Goal: Task Accomplishment & Management: Manage account settings

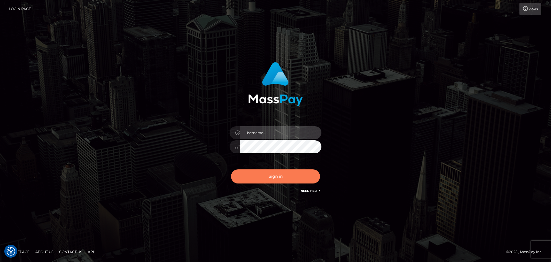
type input "constantin.mp"
click at [269, 181] on button "Sign in" at bounding box center [275, 176] width 89 height 14
type input "constantin.mp"
click at [269, 181] on button "Sign in" at bounding box center [275, 176] width 89 height 14
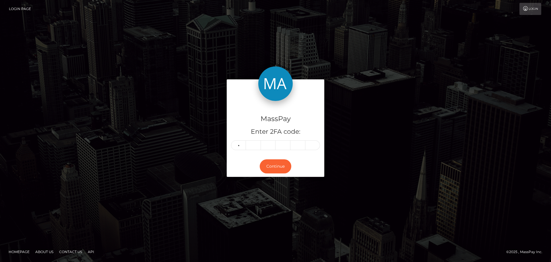
type input "9"
type input "7"
type input "4"
type input "7"
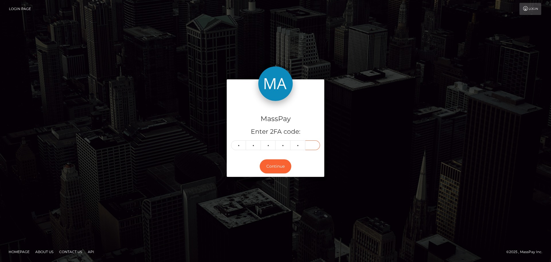
type input "7"
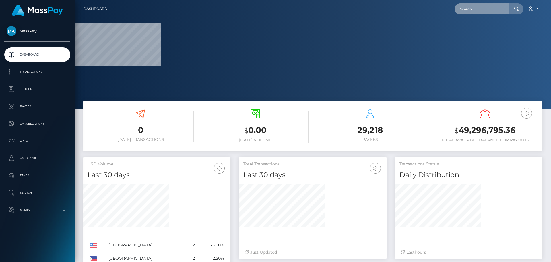
click at [483, 10] on input "text" at bounding box center [482, 8] width 54 height 11
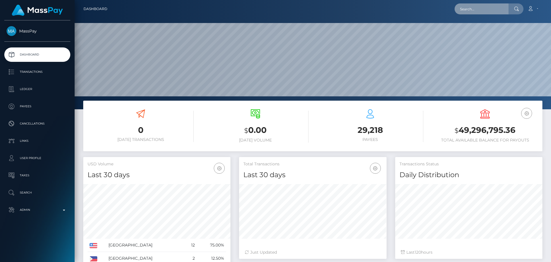
scroll to position [102, 148]
paste input "1ea2cad7-98ba-11f0-bd85-0694aced620b"
type input "1ea2cad7-98ba-11f0-bd85-0694aced620b"
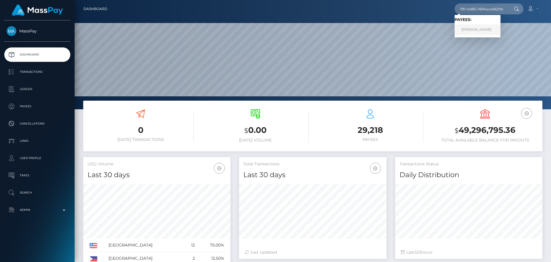
scroll to position [0, 0]
click at [471, 28] on link "[PERSON_NAME]" at bounding box center [478, 29] width 46 height 11
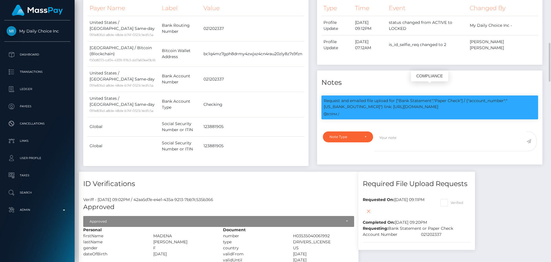
scroll to position [69, 148]
click at [520, 98] on p "Request and emailed file upload for ["Bank Statement","Paper Check"] / {"accoun…" at bounding box center [430, 104] width 212 height 12
copy p "021202337"
click at [352, 171] on div "Events Type Time Event Changed By" at bounding box center [430, 73] width 234 height 196
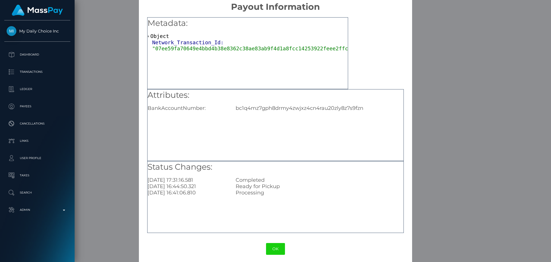
scroll to position [11, 0]
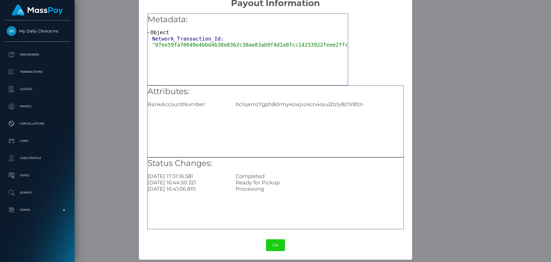
click at [278, 243] on button "OK" at bounding box center [275, 245] width 19 height 12
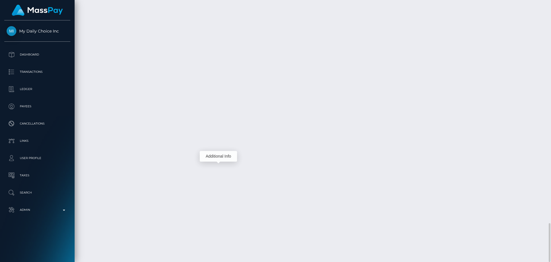
scroll to position [69, 148]
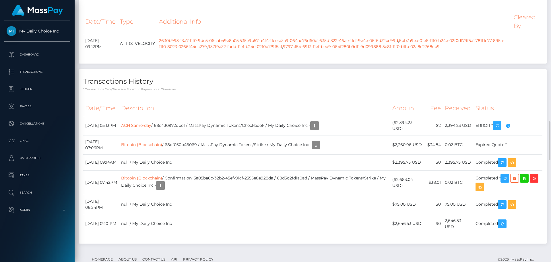
scroll to position [1004, 0]
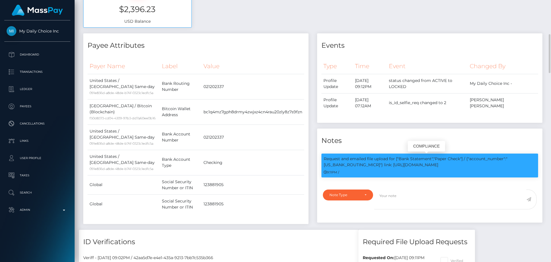
scroll to position [258, 0]
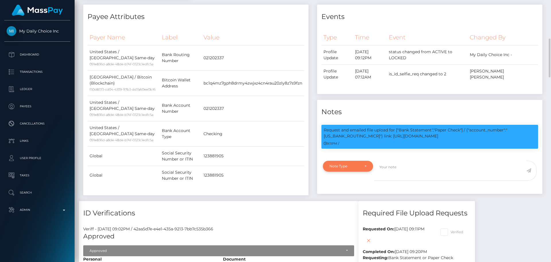
click at [365, 160] on div "Note Type" at bounding box center [348, 165] width 50 height 11
click at [351, 188] on link "Compliance" at bounding box center [348, 193] width 50 height 11
select select "COMPLIANCE"
click at [394, 160] on textarea at bounding box center [450, 170] width 152 height 20
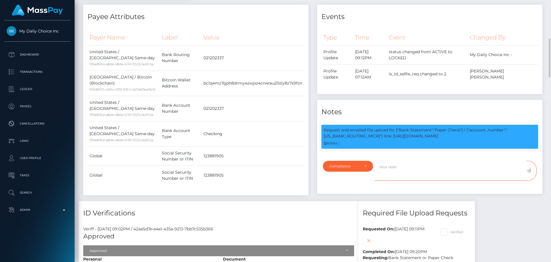
paste textarea "021202337"
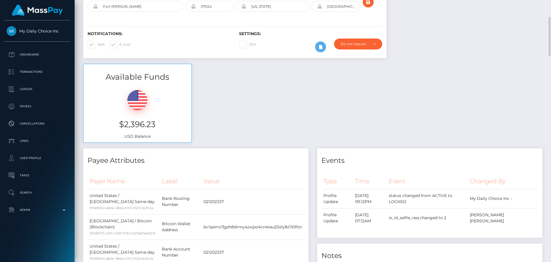
scroll to position [0, 0]
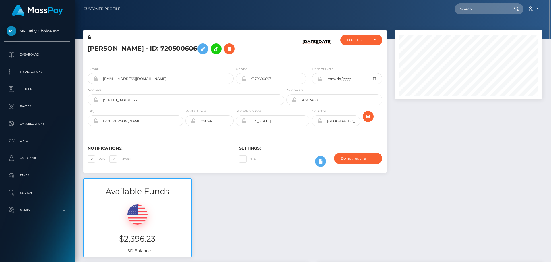
click at [96, 47] on h5 "Madena Hamidi - ID: 720500606" at bounding box center [184, 48] width 193 height 17
drag, startPoint x: 96, startPoint y: 47, endPoint x: 128, endPoint y: 48, distance: 32.2
click at [128, 48] on h5 "Madena Hamidi - ID: 720500606" at bounding box center [184, 48] width 193 height 17
copy h5 "Madena Hamidi"
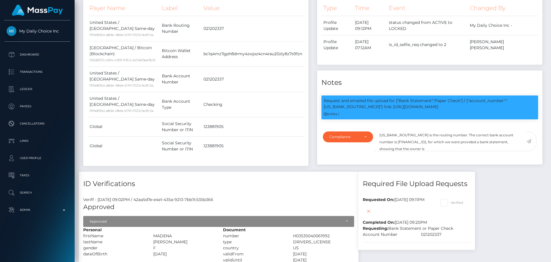
scroll to position [69, 148]
click at [422, 137] on textarea "021202337 is the routing number. The correct bank account number is 00000064006…" at bounding box center [450, 141] width 152 height 20
paste textarea "Madena Hamidi"
type textarea "021202337 is the routing number. The correct bank account number is 00000064006…"
click at [529, 139] on icon at bounding box center [528, 141] width 5 height 5
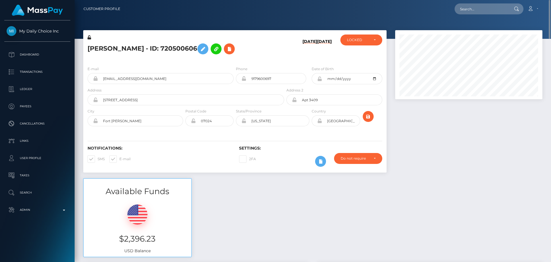
click at [89, 38] on icon at bounding box center [89, 37] width 3 height 4
click at [200, 47] on icon at bounding box center [203, 48] width 7 height 7
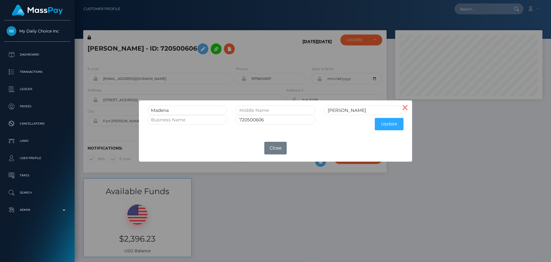
click at [404, 107] on button "×" at bounding box center [405, 107] width 14 height 14
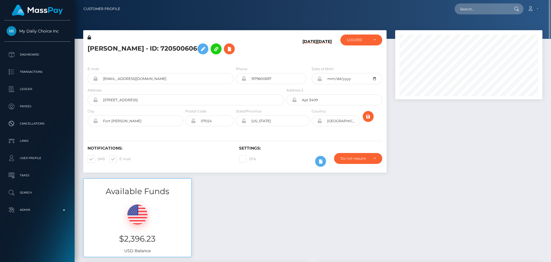
click at [320, 79] on icon at bounding box center [319, 78] width 5 height 5
drag, startPoint x: 320, startPoint y: 121, endPoint x: 319, endPoint y: 133, distance: 12.6
click at [320, 121] on icon at bounding box center [319, 120] width 5 height 5
click at [367, 39] on div "LOCKED" at bounding box center [358, 40] width 22 height 5
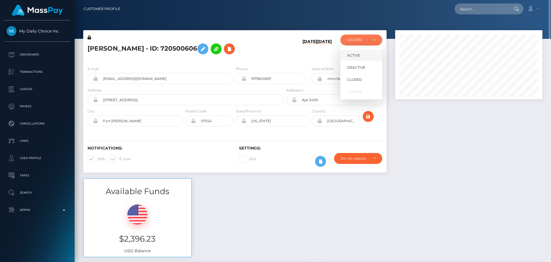
click at [359, 53] on span "ACTIVE" at bounding box center [353, 55] width 13 height 5
select select "ACTIVE"
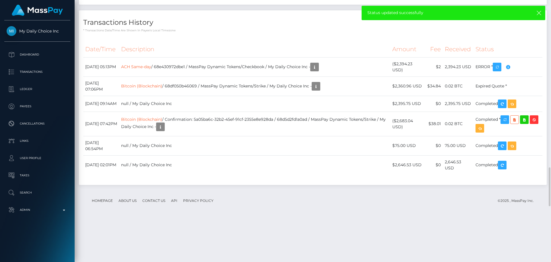
scroll to position [1005, 0]
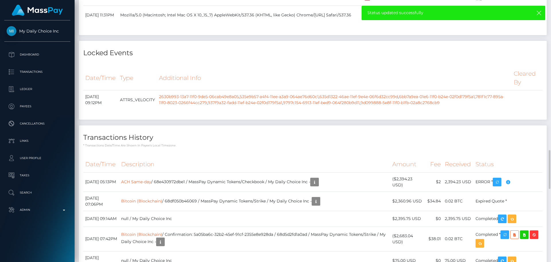
checkbox input "true"
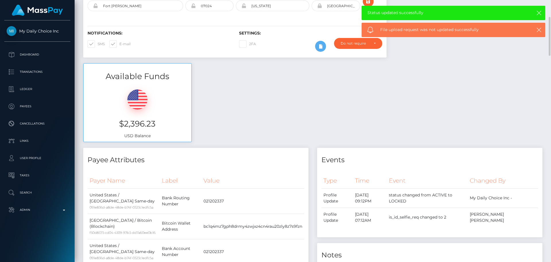
scroll to position [0, 0]
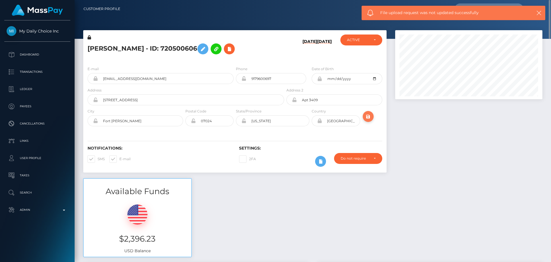
click at [368, 120] on icon "submit" at bounding box center [368, 116] width 7 height 7
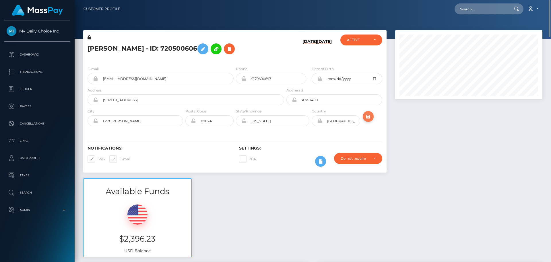
click at [371, 116] on icon "submit" at bounding box center [368, 116] width 7 height 7
click at [122, 48] on h5 "[PERSON_NAME] - ID: 720500606" at bounding box center [184, 48] width 193 height 17
copy h5 "[PERSON_NAME] - ID: 720500606"
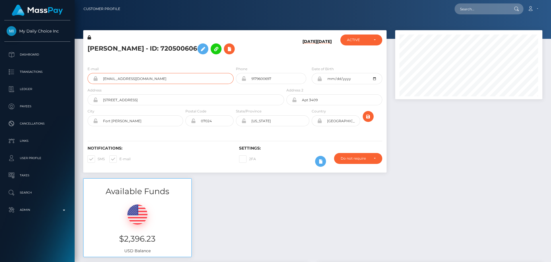
scroll to position [69, 148]
click at [264, 59] on div "[PERSON_NAME] - ID: 720500606" at bounding box center [184, 47] width 202 height 27
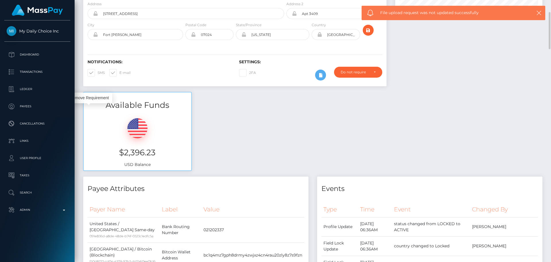
scroll to position [0, 0]
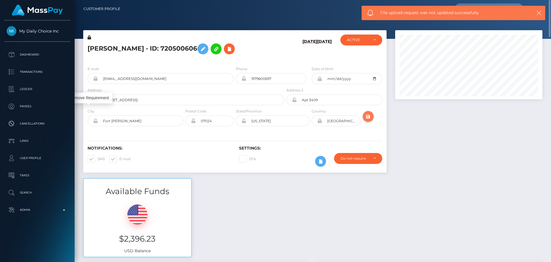
click at [372, 117] on button "submit" at bounding box center [368, 116] width 11 height 11
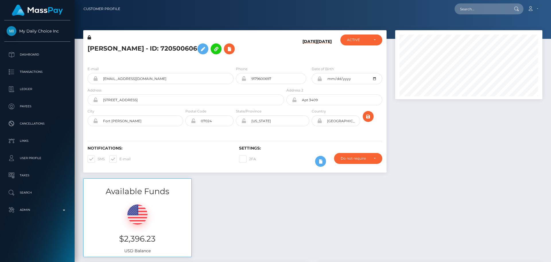
scroll to position [69, 148]
click at [487, 11] on input "text" at bounding box center [482, 8] width 54 height 11
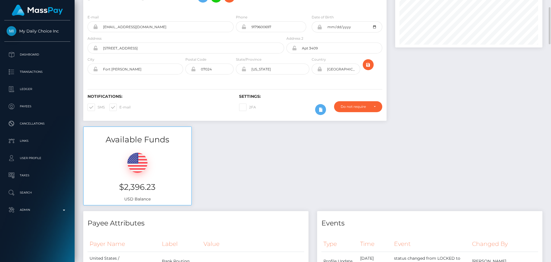
scroll to position [0, 0]
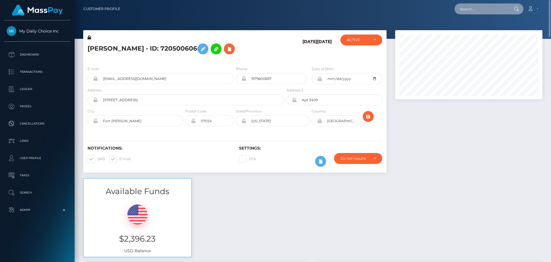
click at [466, 11] on input "text" at bounding box center [482, 8] width 54 height 11
paste input "867e6ca0-9eea-11f0-b1e8-026f69db09b1"
type input "867e6ca0-9eea-11f0-b1e8-026f69db09b1"
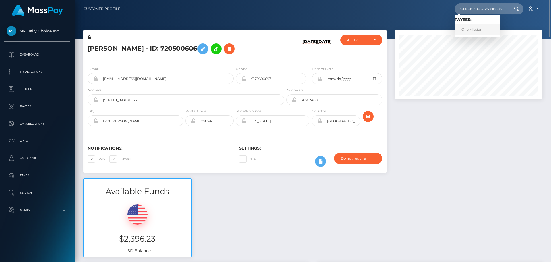
scroll to position [0, 0]
click at [475, 31] on link "One Mission" at bounding box center [478, 29] width 46 height 11
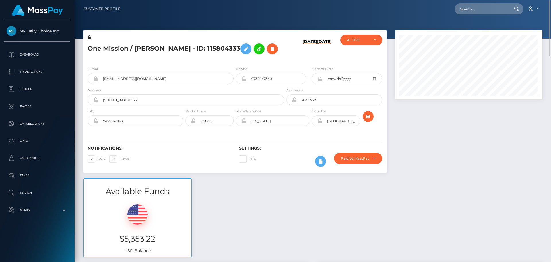
click at [273, 53] on h5 "One Mission / [PERSON_NAME] - ID: 115804333" at bounding box center [184, 48] width 193 height 17
click at [152, 50] on h5 "One Mission / [PERSON_NAME] - ID: 115804333" at bounding box center [184, 48] width 193 height 17
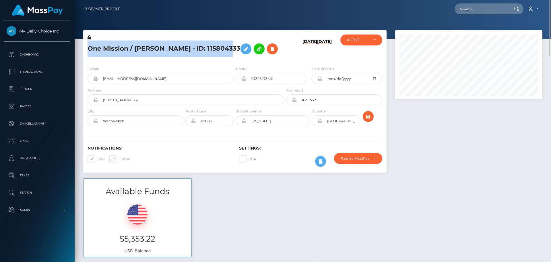
click at [152, 50] on h5 "One Mission / [PERSON_NAME] - ID: 115804333" at bounding box center [184, 48] width 193 height 17
copy h5 "One Mission / [PERSON_NAME] - ID: 115804333"
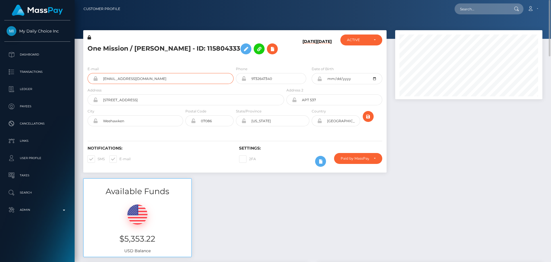
drag, startPoint x: 155, startPoint y: 80, endPoint x: 91, endPoint y: 74, distance: 64.8
click at [91, 74] on div "[EMAIL_ADDRESS][DOMAIN_NAME]" at bounding box center [161, 78] width 146 height 11
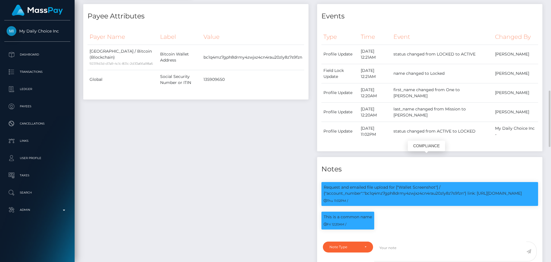
scroll to position [69, 148]
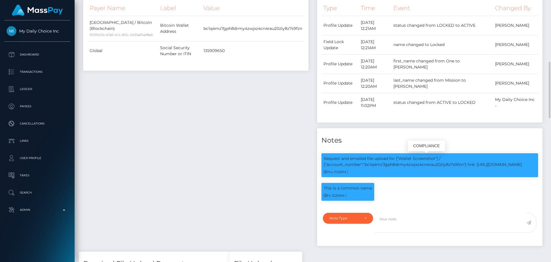
click at [420, 164] on p "Request and emailed file upload for ["Wallet Screenshot"] / {"account_number":"…" at bounding box center [430, 161] width 212 height 12
copy p "bc1q4mz7gph8drmy4zwjxz4cn4rau20zly8z7s9fzn"
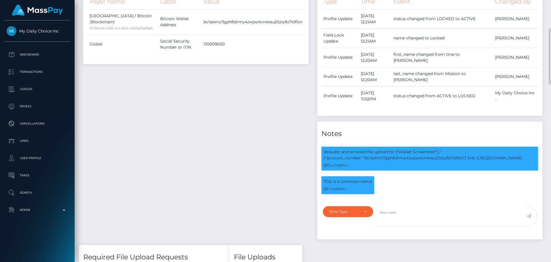
scroll to position [236, 0]
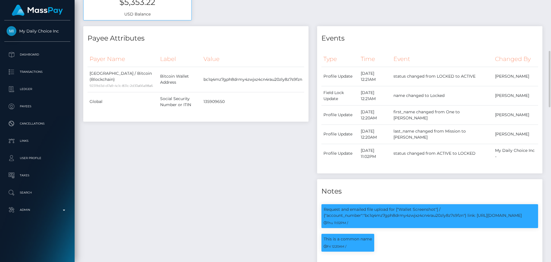
click at [295, 149] on div "Payee Attributes Payer Name Label Value [GEOGRAPHIC_DATA] / Bitcoin (Blockchain…" at bounding box center [196, 164] width 234 height 276
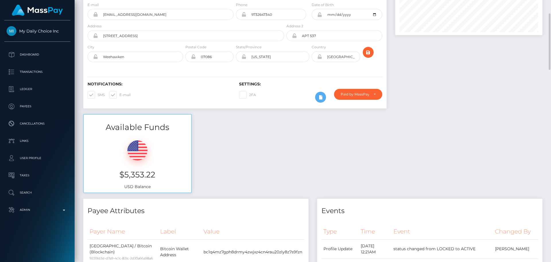
scroll to position [0, 0]
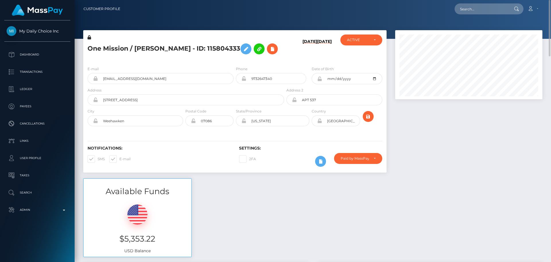
click at [139, 47] on h5 "One Mission / [PERSON_NAME] - ID: 115804333" at bounding box center [184, 48] width 193 height 17
drag, startPoint x: 139, startPoint y: 47, endPoint x: 150, endPoint y: 47, distance: 10.9
click at [150, 47] on h5 "One Mission / Ali Saleh - ID: 115804333" at bounding box center [184, 48] width 193 height 17
copy h5 "Ali Saleh"
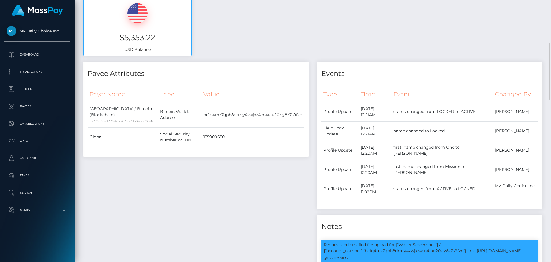
scroll to position [373, 0]
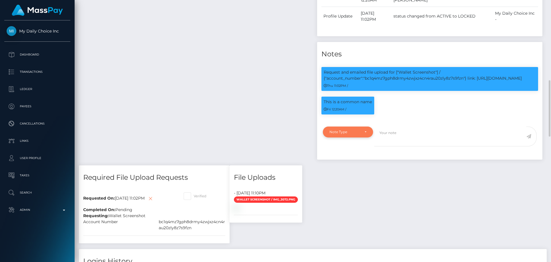
click at [364, 131] on div "Note Type" at bounding box center [348, 131] width 37 height 5
click at [339, 162] on link "Compliance" at bounding box center [348, 159] width 50 height 11
select select "COMPLIANCE"
click at [388, 141] on textarea at bounding box center [450, 136] width 152 height 20
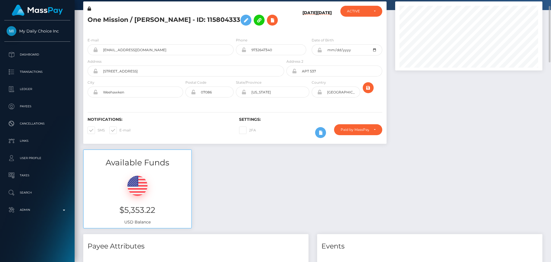
scroll to position [0, 0]
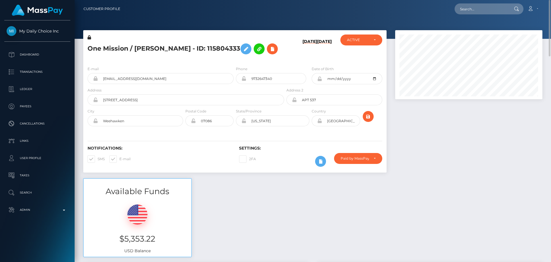
click at [94, 46] on h5 "One Mission / Ali Saleh - ID: 115804333" at bounding box center [184, 48] width 193 height 17
drag, startPoint x: 94, startPoint y: 46, endPoint x: 108, endPoint y: 47, distance: 13.5
click at [108, 47] on h5 "One Mission / Ali Saleh - ID: 115804333" at bounding box center [184, 48] width 193 height 17
copy h5 "One Mission"
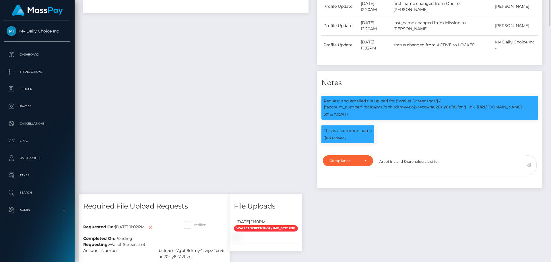
scroll to position [373, 0]
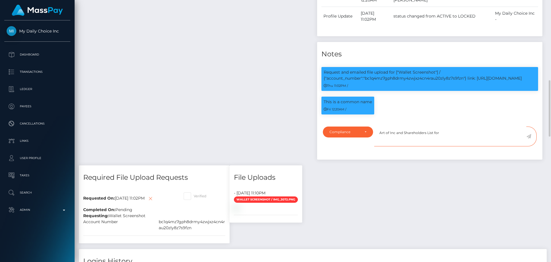
click at [464, 138] on textarea "Art of Inc and Shareholders List for" at bounding box center [450, 136] width 152 height 20
paste textarea "One Mission"
type textarea "Art of Inc and Shareholders List for One Mission are required."
click at [529, 135] on icon at bounding box center [528, 136] width 5 height 5
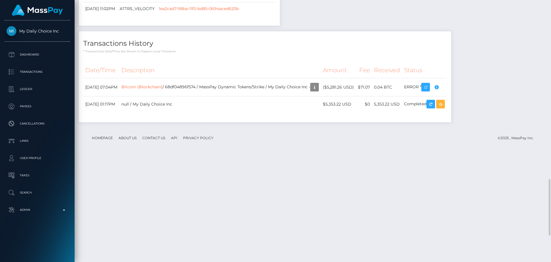
scroll to position [954, 0]
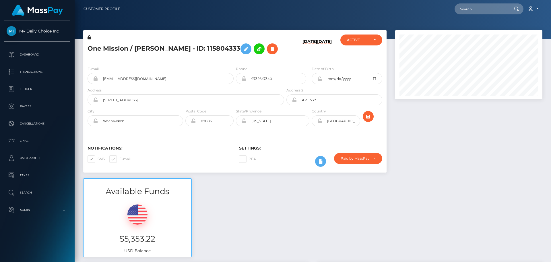
scroll to position [69, 148]
click at [243, 49] on icon at bounding box center [246, 48] width 7 height 7
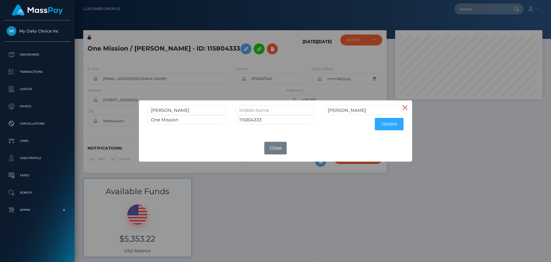
click at [407, 106] on button "×" at bounding box center [405, 107] width 14 height 14
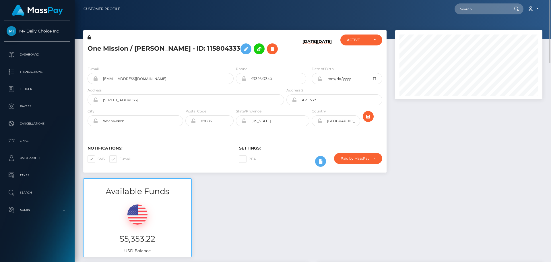
click at [98, 50] on h5 "One Mission / [PERSON_NAME] - ID: 115804333" at bounding box center [184, 48] width 193 height 17
drag, startPoint x: 98, startPoint y: 50, endPoint x: 109, endPoint y: 51, distance: 11.0
click at [109, 51] on h5 "One Mission / Ali Saleh - ID: 115804333" at bounding box center [184, 48] width 193 height 17
copy h5 "One Mission"
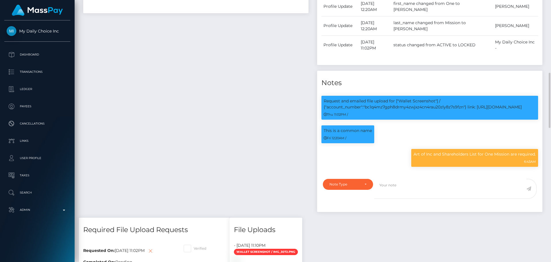
scroll to position [373, 0]
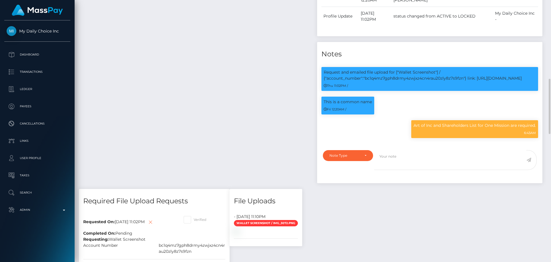
click at [190, 74] on div "Payee Attributes Payer Name Label Value United States / Bitcoin (Blockchain) 92…" at bounding box center [196, 38] width 234 height 299
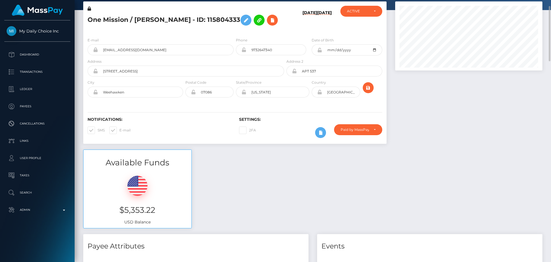
scroll to position [0, 0]
